Goal: Transaction & Acquisition: Purchase product/service

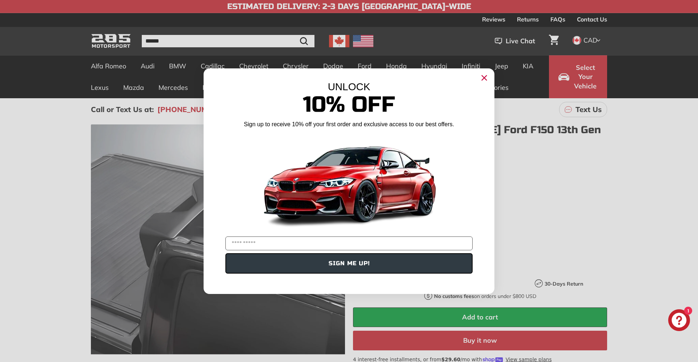
click at [488, 78] on circle "Close dialog" at bounding box center [484, 77] width 11 height 11
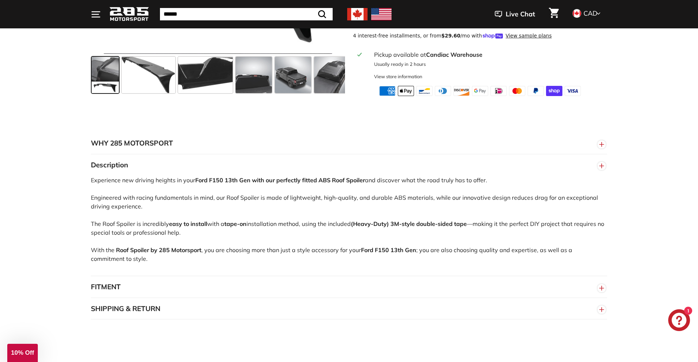
scroll to position [445, 0]
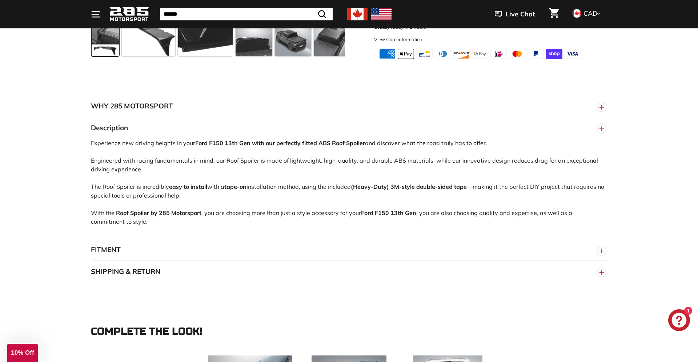
click at [122, 247] on button "FITMENT" at bounding box center [349, 250] width 516 height 22
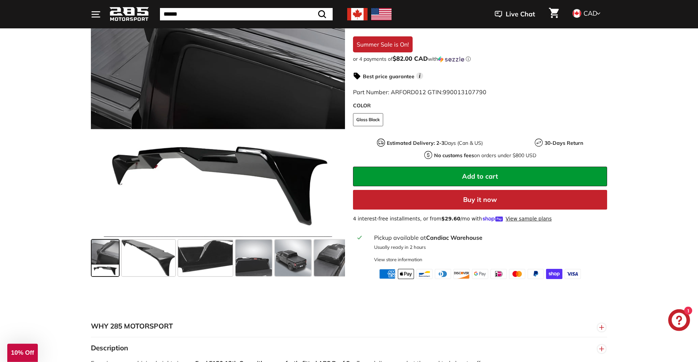
scroll to position [222, 0]
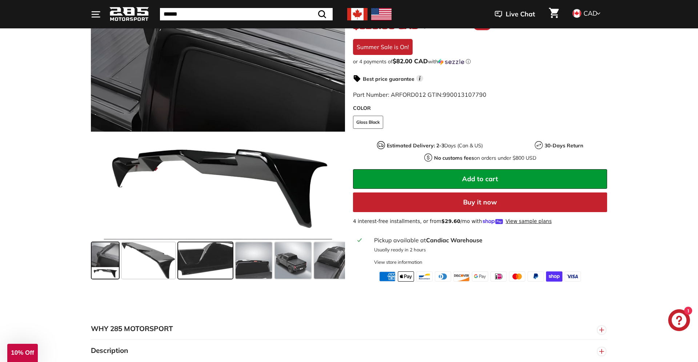
click at [205, 258] on span at bounding box center [205, 260] width 55 height 36
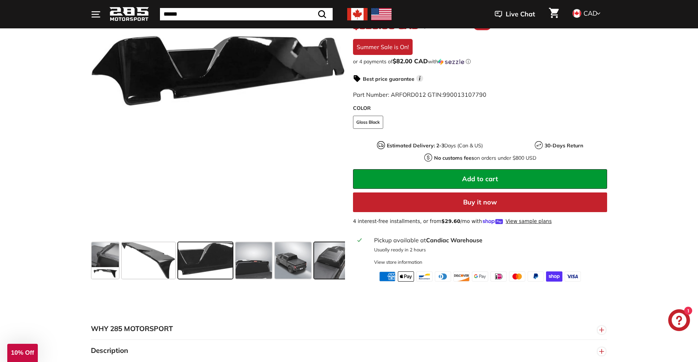
click at [328, 266] on span at bounding box center [332, 260] width 36 height 36
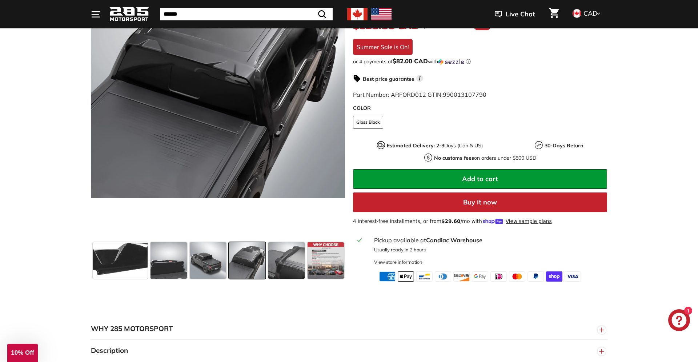
scroll to position [0, 85]
click at [328, 266] on span at bounding box center [325, 260] width 36 height 36
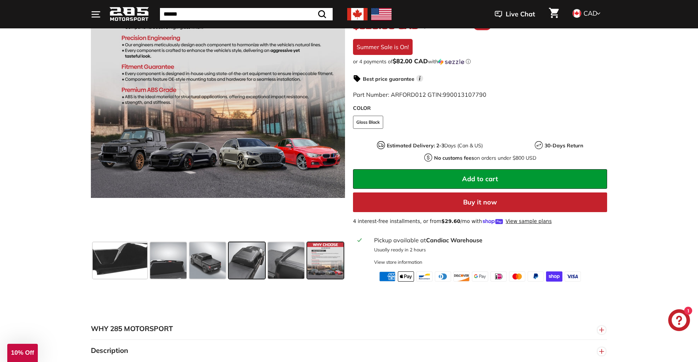
click at [328, 266] on span at bounding box center [325, 260] width 36 height 36
click at [279, 270] on span at bounding box center [286, 260] width 36 height 36
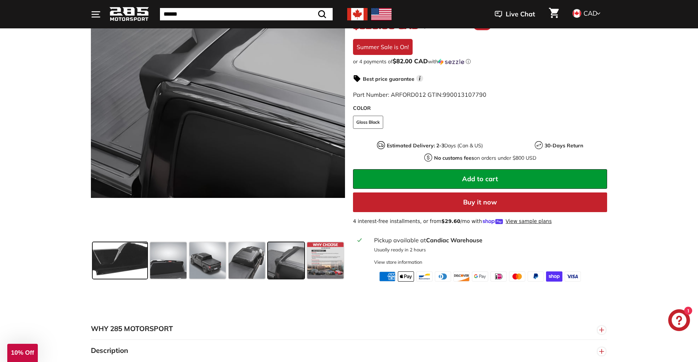
click at [105, 262] on span at bounding box center [120, 260] width 55 height 36
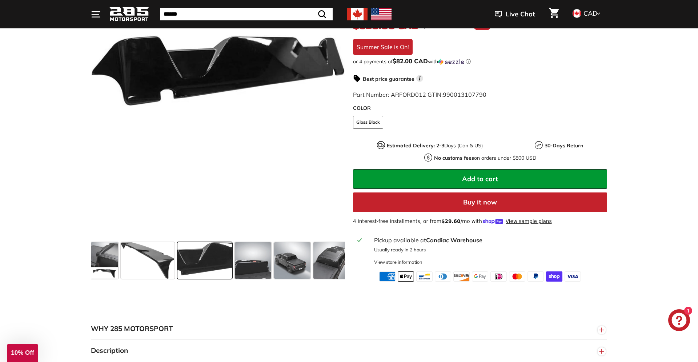
scroll to position [0, 0]
click at [105, 262] on span at bounding box center [105, 260] width 27 height 36
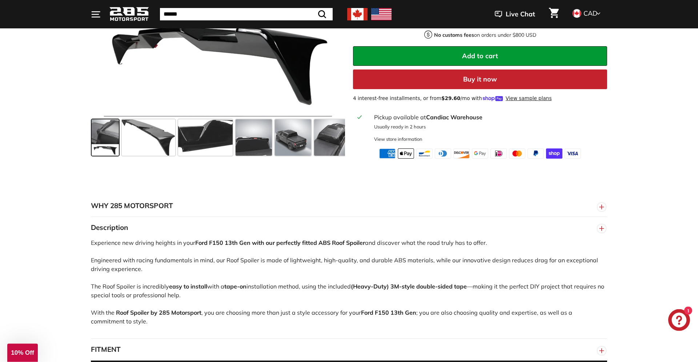
scroll to position [297, 0]
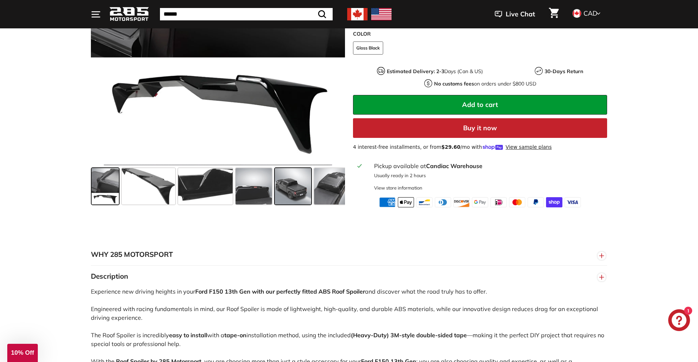
click at [294, 184] on span at bounding box center [293, 186] width 36 height 36
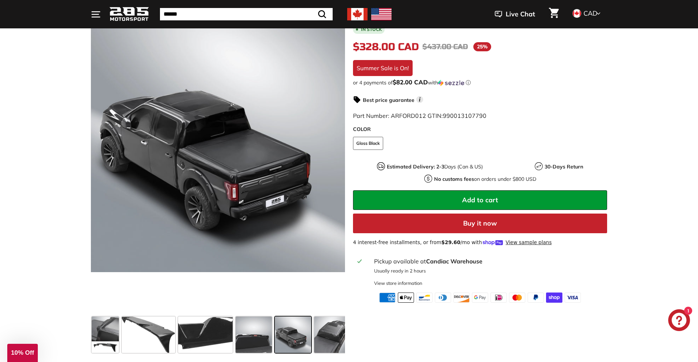
scroll to position [0, 0]
